Goal: Information Seeking & Learning: Learn about a topic

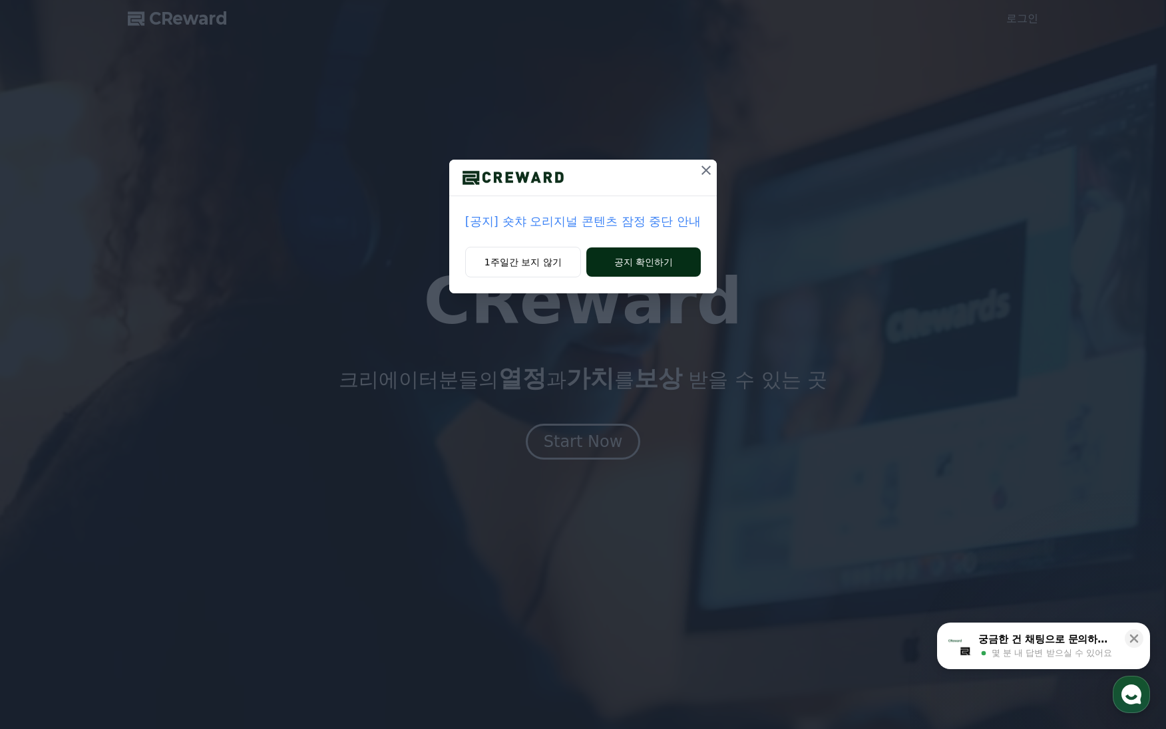
click at [628, 261] on button "공지 확인하기" at bounding box center [643, 262] width 115 height 29
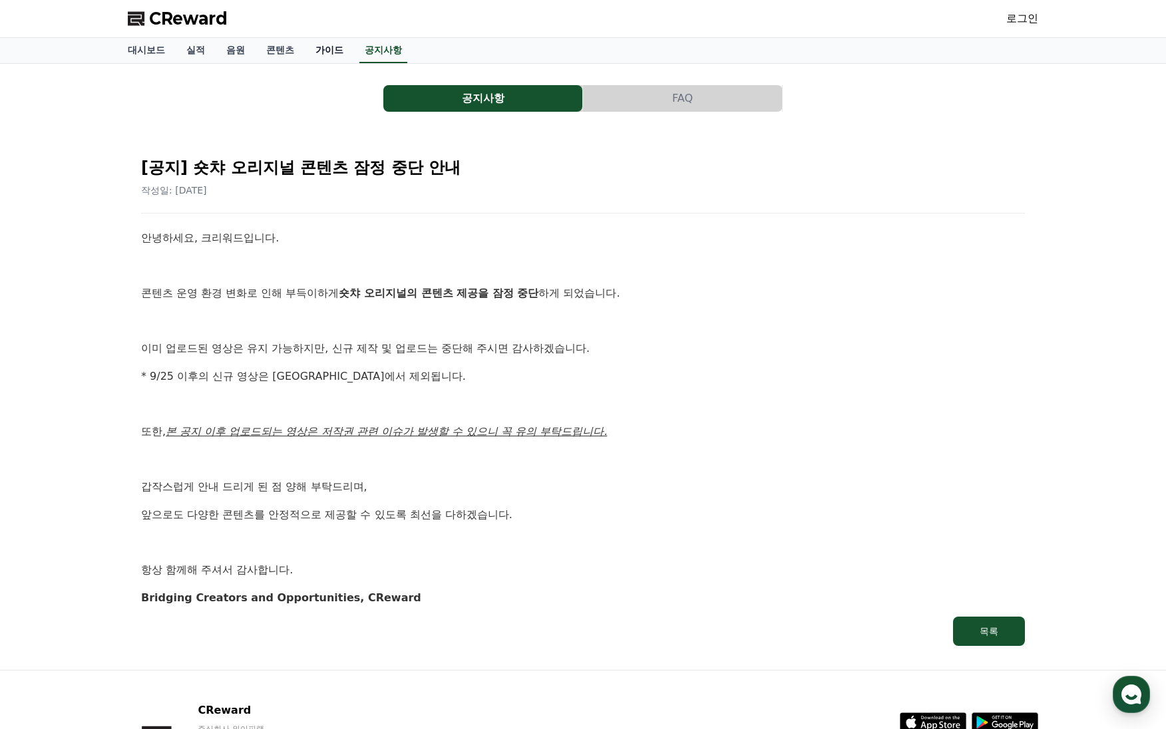
click at [315, 49] on link "가이드" at bounding box center [329, 50] width 49 height 25
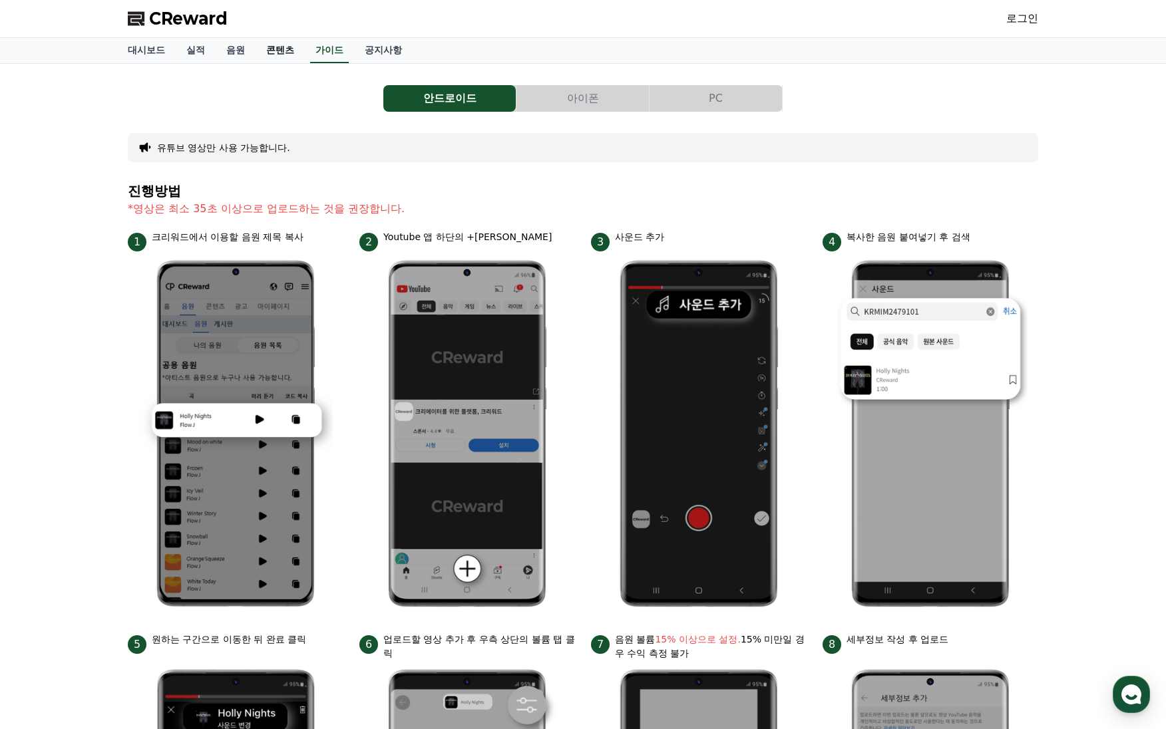
click at [282, 51] on link "콘텐츠" at bounding box center [280, 50] width 49 height 25
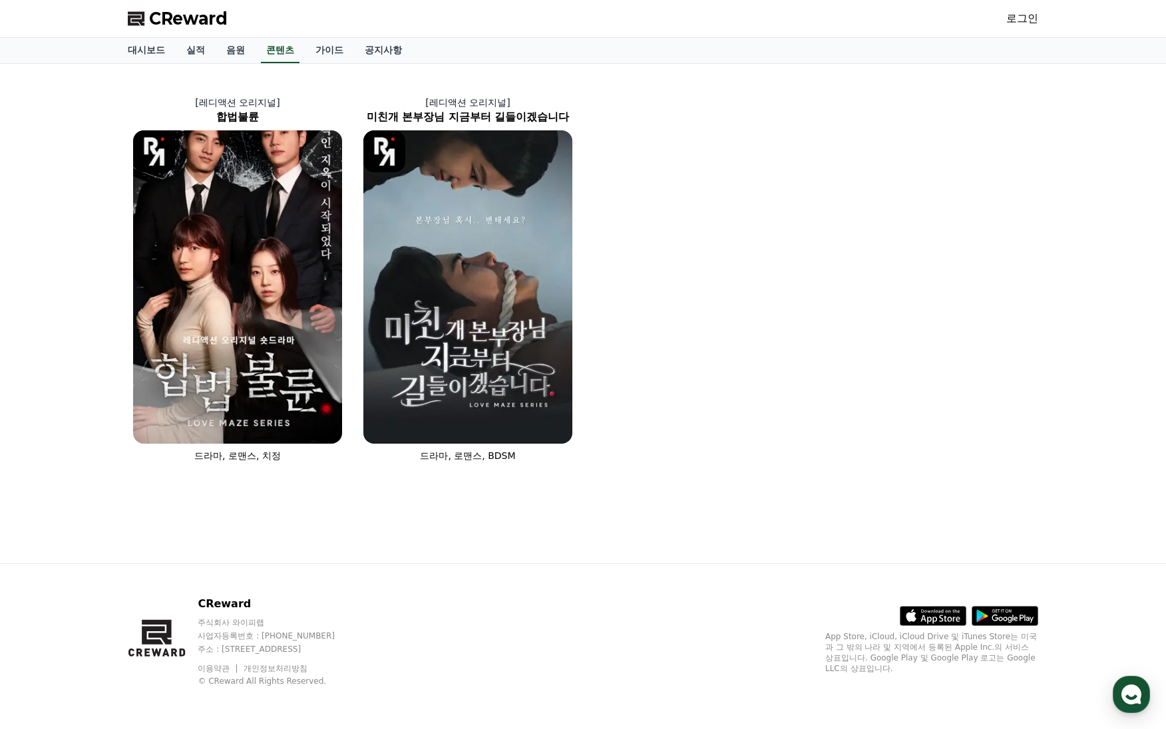
click at [947, 713] on div "CReward 주식회사 와이피랩 사업자등록번호 : [PHONE_NUMBER] 주소 : [STREET_ADDRESS] 이용약관 개인정보처리방침 …" at bounding box center [583, 646] width 932 height 165
